Goal: Information Seeking & Learning: Learn about a topic

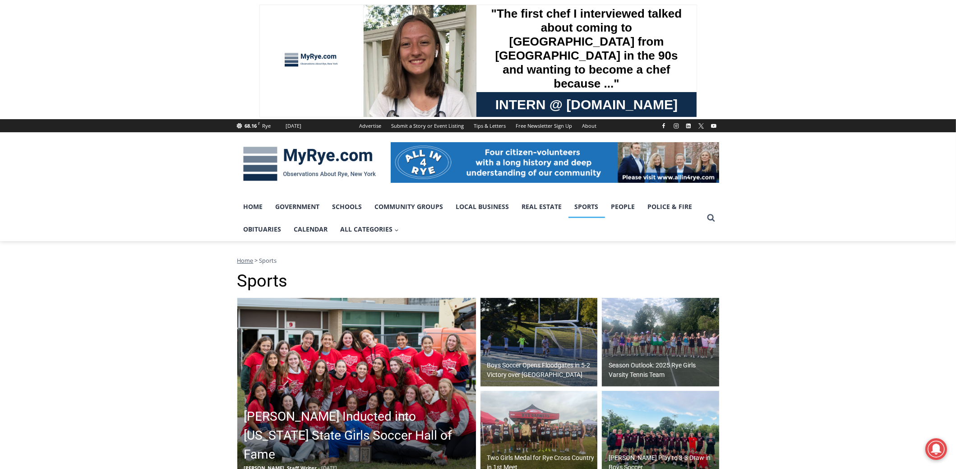
click at [359, 393] on img at bounding box center [356, 388] width 239 height 180
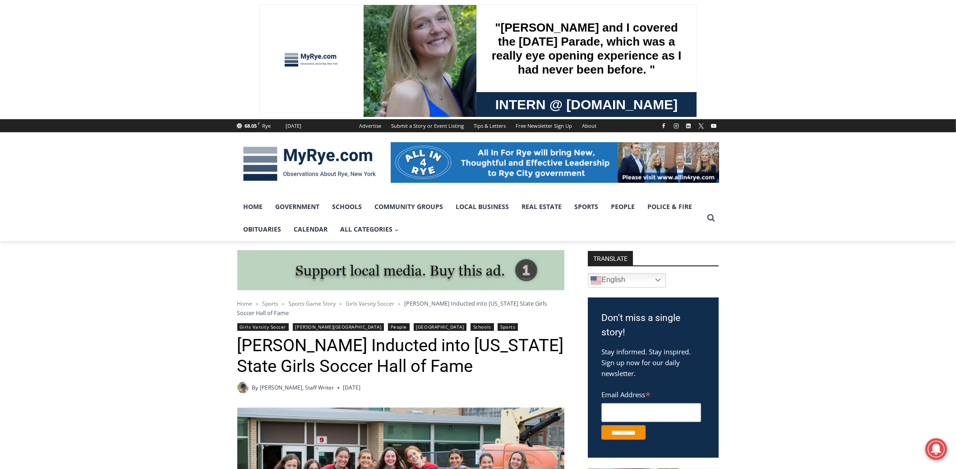
click at [394, 350] on h1 "[PERSON_NAME] Inducted into [US_STATE] State Girls Soccer Hall of Fame" at bounding box center [400, 355] width 327 height 41
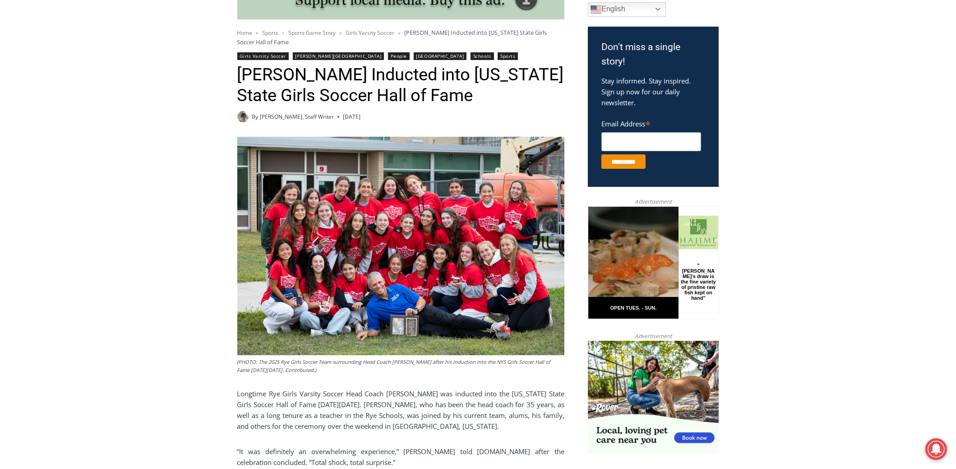
scroll to position [225, 0]
